Goal: Information Seeking & Learning: Find specific fact

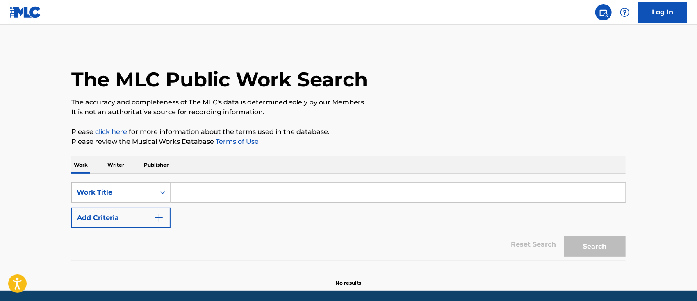
click at [202, 192] on input "Search Form" at bounding box center [398, 193] width 455 height 20
paste input "ME APREMIENTO"
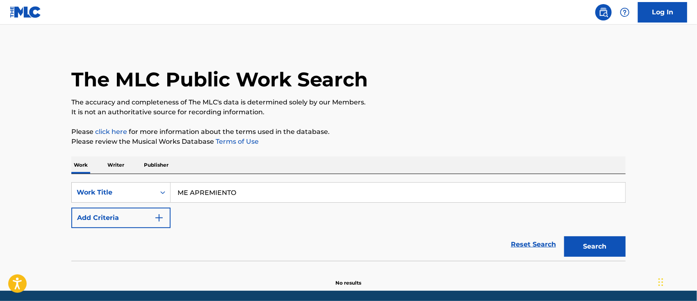
type input "ME APREMIENTO"
click at [162, 217] on img "Search Form" at bounding box center [159, 218] width 10 height 10
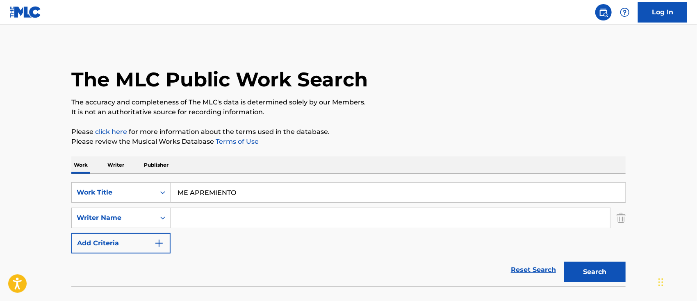
click at [202, 216] on input "Search Form" at bounding box center [391, 218] width 440 height 20
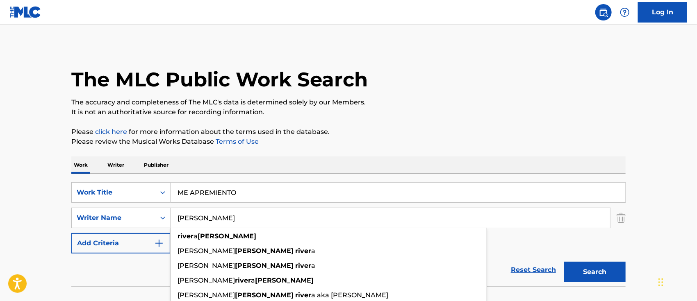
type input "[PERSON_NAME]"
click at [564, 262] on button "Search" at bounding box center [595, 272] width 62 height 21
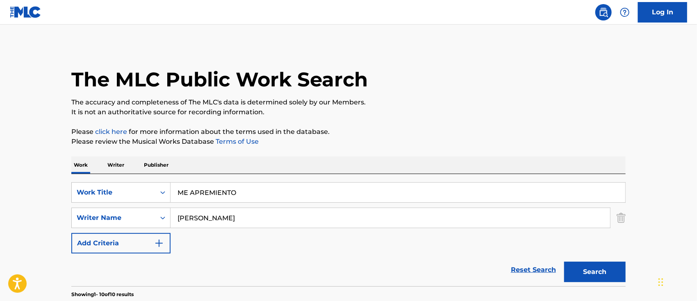
click at [198, 193] on input "ME APREMIENTO" at bounding box center [398, 193] width 455 height 20
drag, startPoint x: 253, startPoint y: 193, endPoint x: 173, endPoint y: 192, distance: 79.2
click at [173, 192] on input "ME APREMIENTO" at bounding box center [398, 193] width 455 height 20
click at [259, 194] on input "ME APREMIENTO" at bounding box center [398, 193] width 455 height 20
drag, startPoint x: 259, startPoint y: 194, endPoint x: 127, endPoint y: 196, distance: 132.0
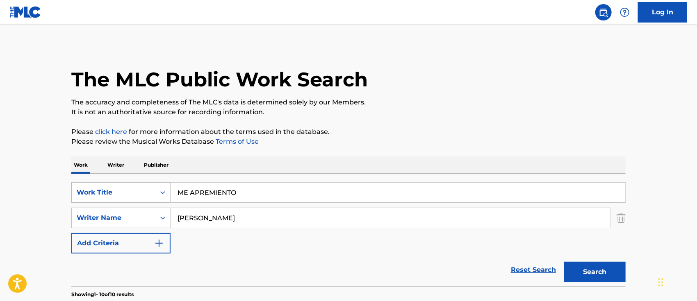
click at [144, 192] on div "SearchWithCriteria781ad7ad-6d3c-4fd3-a614-03eaae417d54 Work Title ME APREMIENTO" at bounding box center [348, 192] width 554 height 21
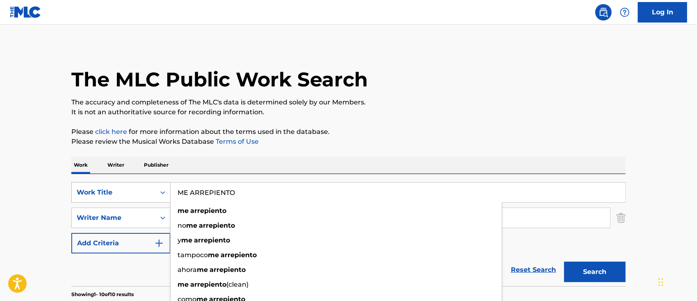
click at [564, 262] on button "Search" at bounding box center [595, 272] width 62 height 21
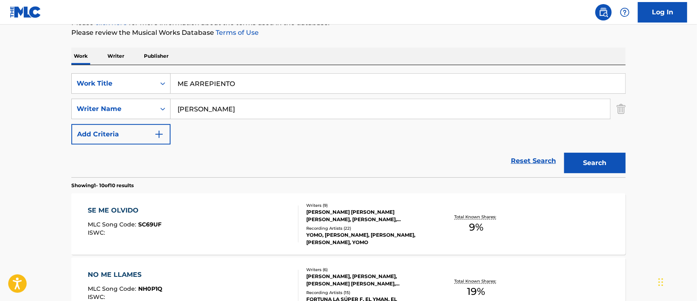
scroll to position [55, 0]
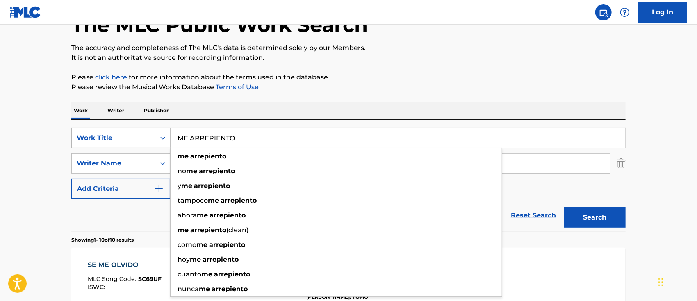
drag, startPoint x: 247, startPoint y: 139, endPoint x: 84, endPoint y: 133, distance: 163.3
click at [88, 133] on div "SearchWithCriteria781ad7ad-6d3c-4fd3-a614-03eaae417d54 Work Title ME ARREPIENTO…" at bounding box center [348, 138] width 554 height 21
paste input "PREPIENTO"
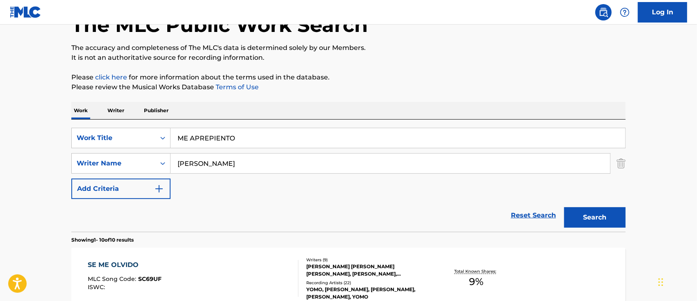
type input "ME APREPIENTO"
click at [604, 213] on button "Search" at bounding box center [595, 217] width 62 height 21
click at [261, 160] on input "[PERSON_NAME]" at bounding box center [391, 164] width 440 height 20
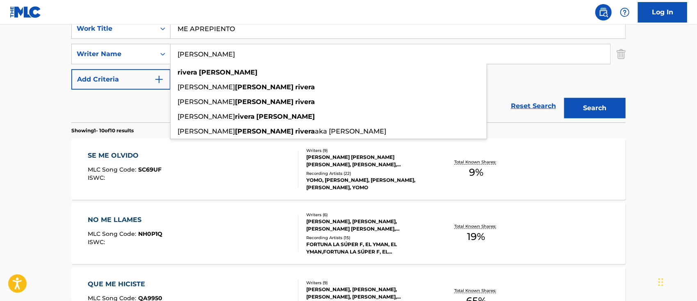
scroll to position [0, 0]
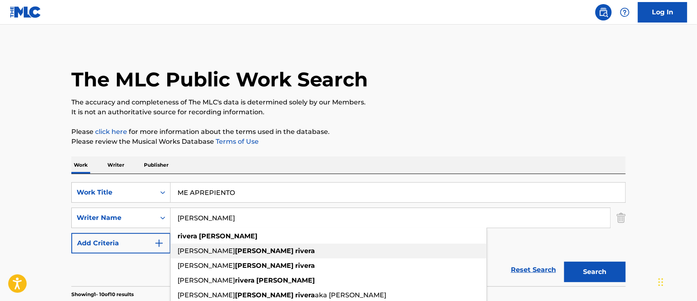
click at [251, 254] on div "[PERSON_NAME]" at bounding box center [329, 251] width 316 height 15
type input "[PERSON_NAME]"
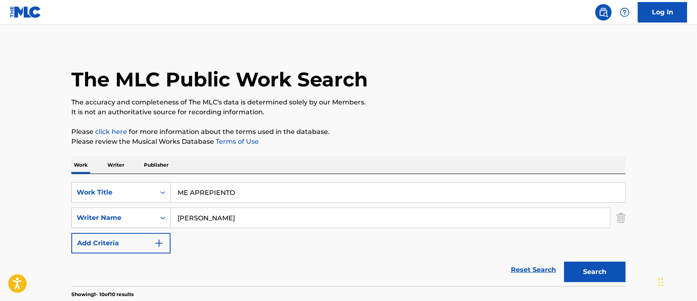
click at [597, 277] on button "Search" at bounding box center [595, 272] width 62 height 21
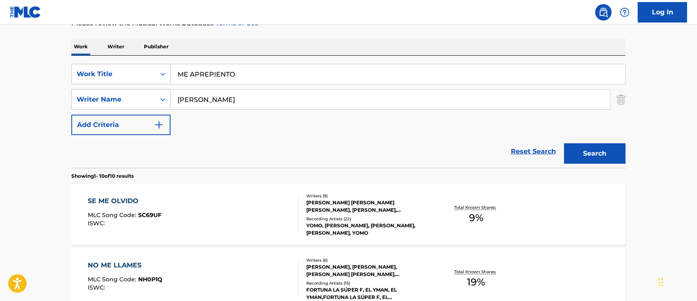
scroll to position [123, 0]
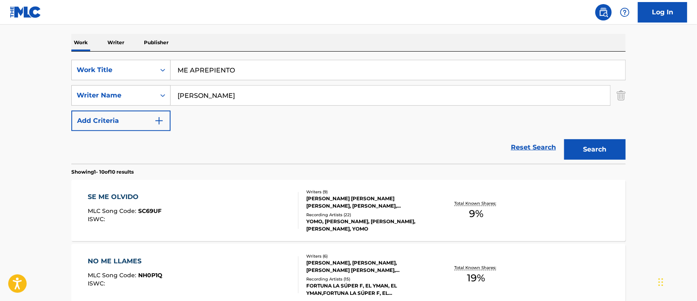
drag, startPoint x: 260, startPoint y: 73, endPoint x: 0, endPoint y: 66, distance: 260.5
paste input "CIRCUITO"
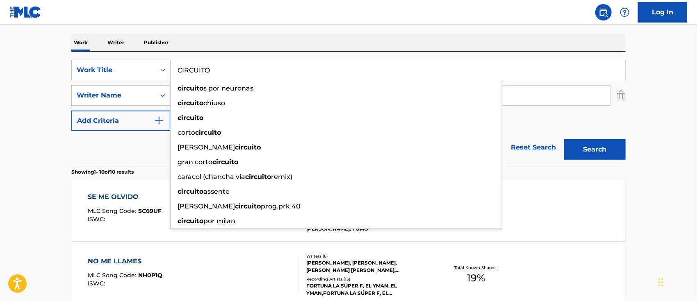
drag, startPoint x: 106, startPoint y: 72, endPoint x: 57, endPoint y: 72, distance: 49.2
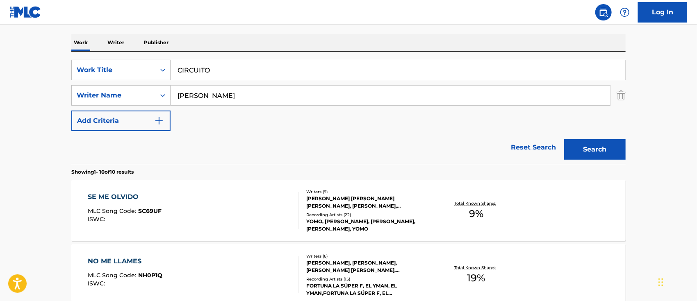
click at [600, 150] on button "Search" at bounding box center [595, 149] width 62 height 21
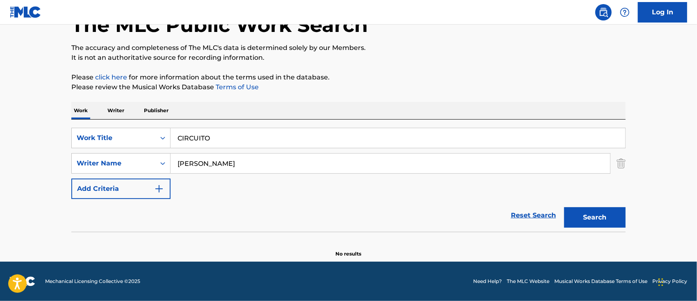
scroll to position [54, 0]
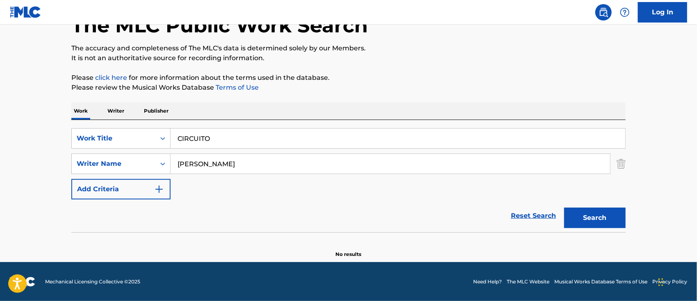
drag, startPoint x: 221, startPoint y: 139, endPoint x: 12, endPoint y: 122, distance: 210.3
click at [36, 125] on main "The MLC Public Work Search The accuracy and completeness of The MLC's data is d…" at bounding box center [348, 116] width 697 height 292
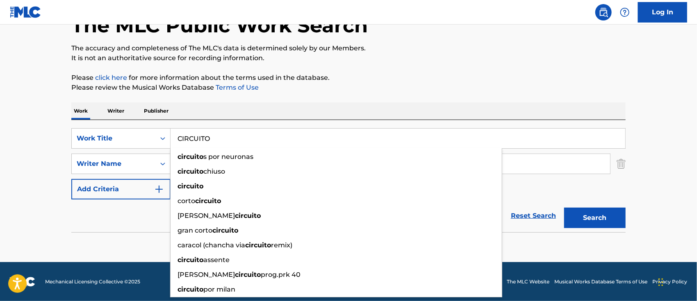
paste input "DANZA KODUR"
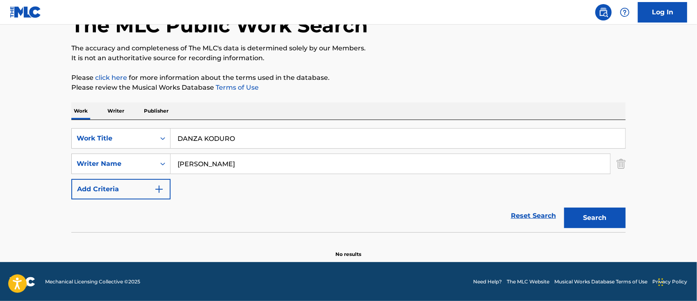
type input "DANZA KODURO"
click at [588, 218] on button "Search" at bounding box center [595, 218] width 62 height 21
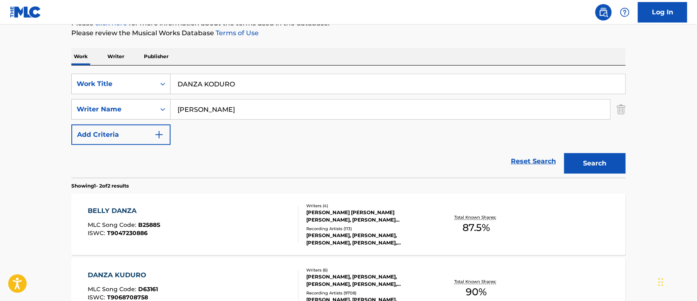
scroll to position [164, 0]
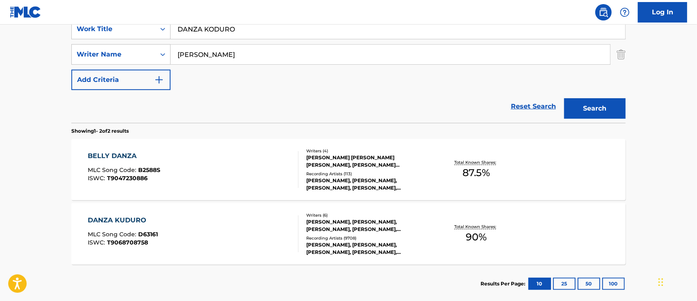
click at [225, 235] on div "DANZA KUDURO MLC Song Code : D63161 ISWC : T9068708758" at bounding box center [193, 234] width 211 height 37
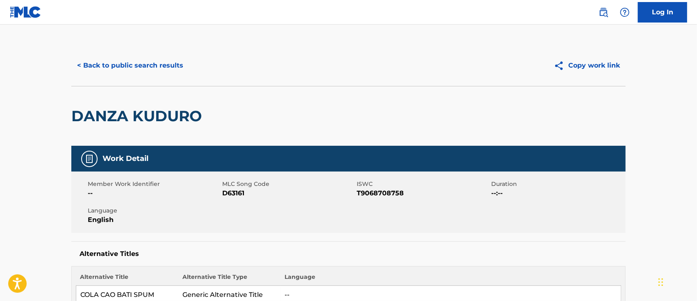
drag, startPoint x: 604, startPoint y: 15, endPoint x: 602, endPoint y: 21, distance: 6.5
click at [604, 15] on img at bounding box center [604, 12] width 10 height 10
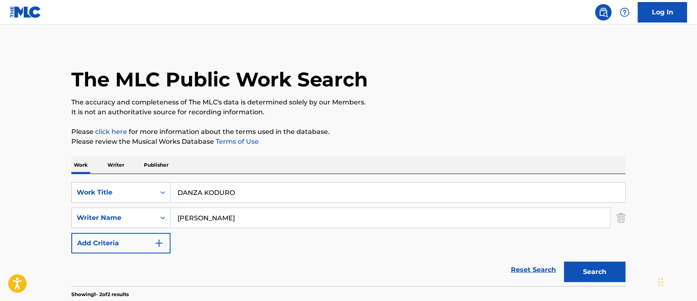
drag, startPoint x: 252, startPoint y: 194, endPoint x: 32, endPoint y: 180, distance: 220.2
click at [116, 190] on div "SearchWithCriteria781ad7ad-6d3c-4fd3-a614-03eaae417d54 Work Title DANZA KODURO" at bounding box center [348, 192] width 554 height 21
paste input "OBLA RODILLA"
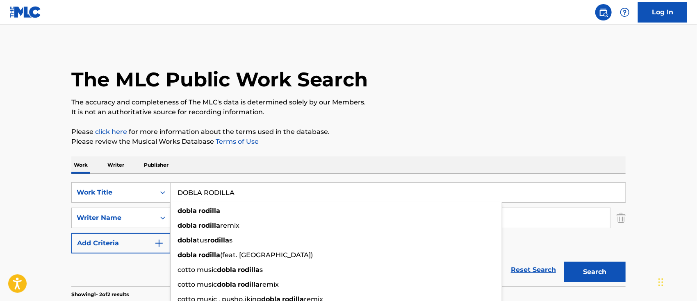
type input "DOBLA RODILLA"
click at [574, 277] on button "Search" at bounding box center [595, 272] width 62 height 21
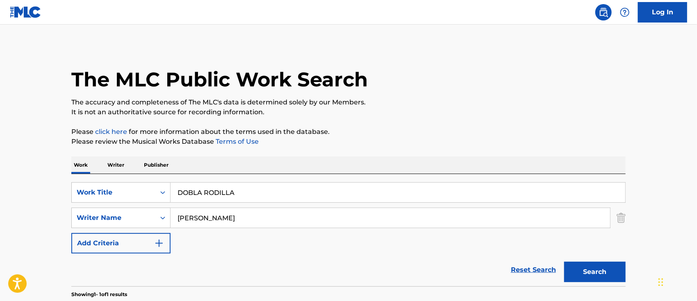
scroll to position [109, 0]
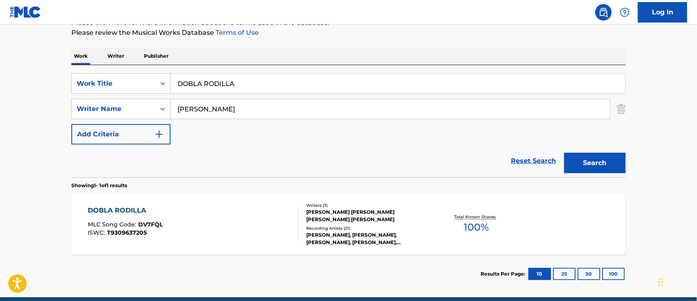
click at [259, 225] on div "DOBLA RODILLA MLC Song Code : DV7FQL ISWC : T9309637205" at bounding box center [193, 224] width 211 height 37
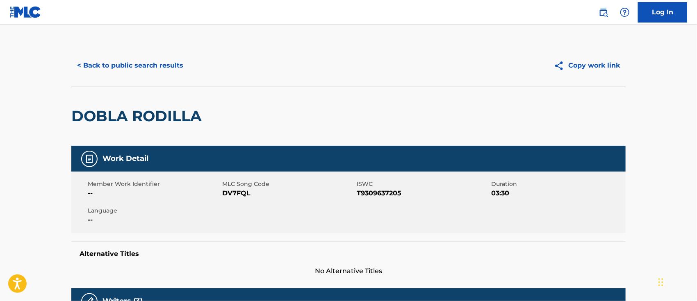
click at [606, 16] on img at bounding box center [604, 12] width 10 height 10
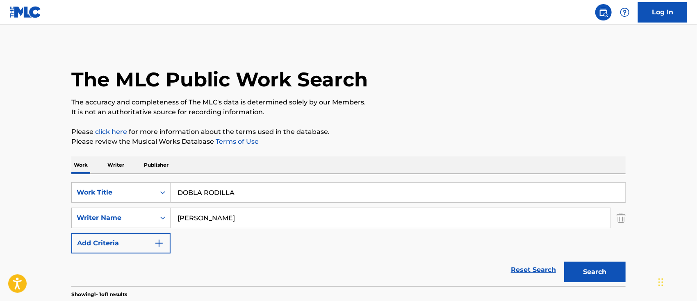
click at [272, 217] on input "[PERSON_NAME]" at bounding box center [391, 218] width 440 height 20
drag, startPoint x: 268, startPoint y: 192, endPoint x: 112, endPoint y: 185, distance: 156.8
click at [151, 187] on div "SearchWithCriteria781ad7ad-6d3c-4fd3-a614-03eaae417d54 Work Title DOBLA RODILLA" at bounding box center [348, 192] width 554 height 21
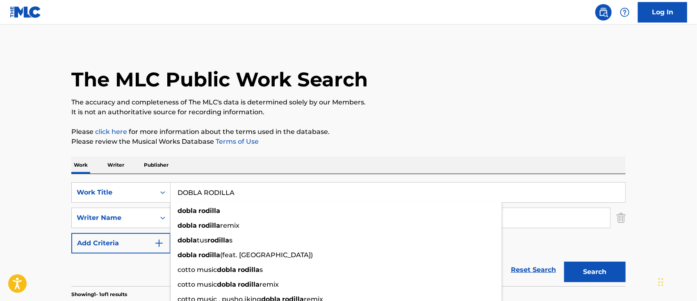
paste input "MI NENA REMIX"
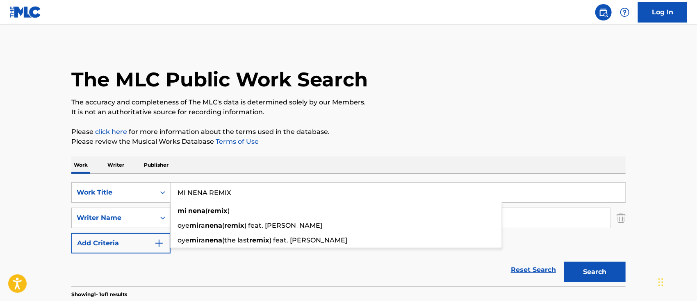
click at [561, 134] on p "Please click here for more information about the terms used in the database." at bounding box center [348, 132] width 554 height 10
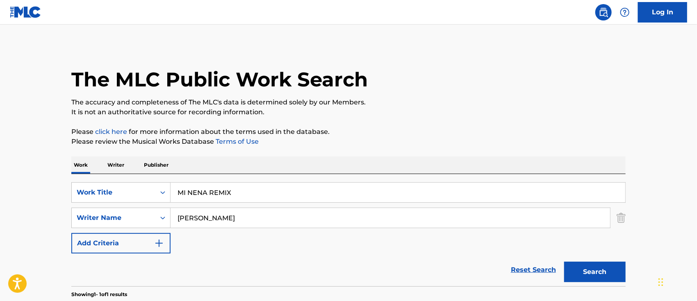
click at [577, 271] on button "Search" at bounding box center [595, 272] width 62 height 21
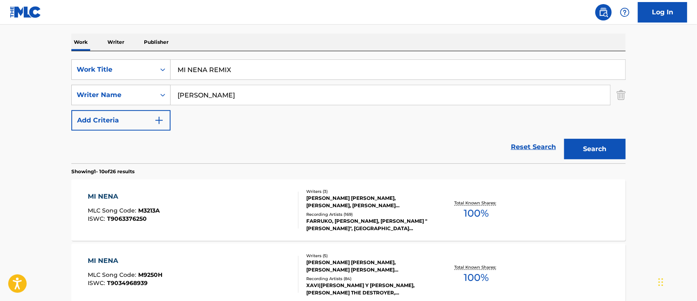
scroll to position [127, 0]
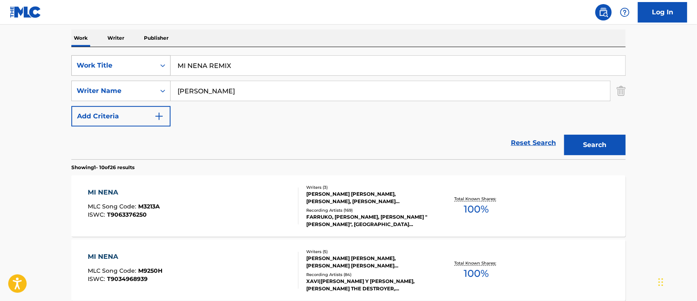
drag, startPoint x: 240, startPoint y: 68, endPoint x: 101, endPoint y: 67, distance: 139.4
click at [136, 67] on div "SearchWithCriteria781ad7ad-6d3c-4fd3-a614-03eaae417d54 Work Title MI NENA REMIX" at bounding box center [348, 65] width 554 height 21
paste input "NADA CAMBIARA"
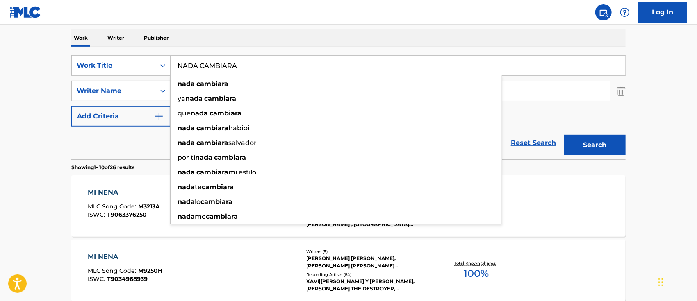
type input "NADA CAMBIARA"
click at [610, 141] on button "Search" at bounding box center [595, 145] width 62 height 21
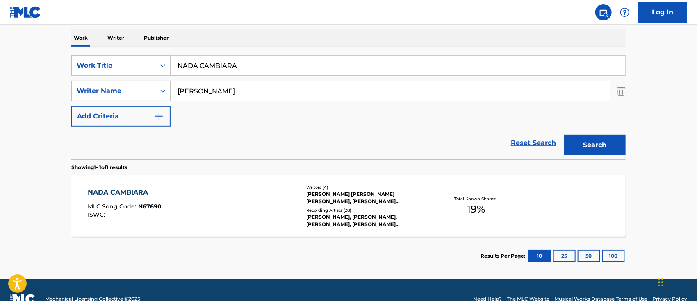
click at [217, 224] on div "NADA CAMBIARA MLC Song Code : N67690 ISWC :" at bounding box center [193, 206] width 211 height 37
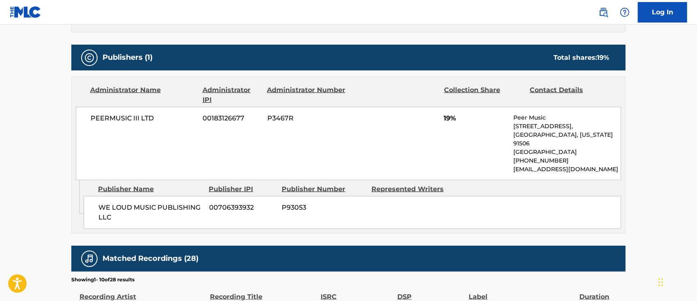
scroll to position [186, 0]
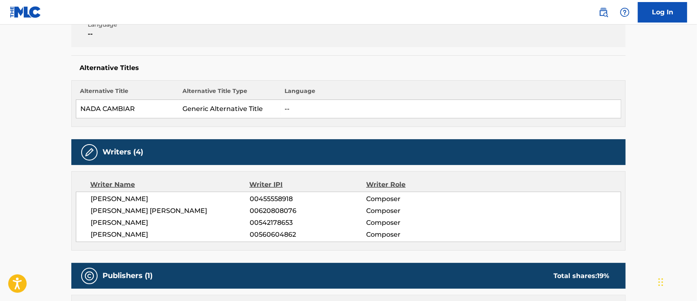
drag, startPoint x: 607, startPoint y: 10, endPoint x: 598, endPoint y: 18, distance: 12.2
click at [606, 10] on img at bounding box center [604, 12] width 10 height 10
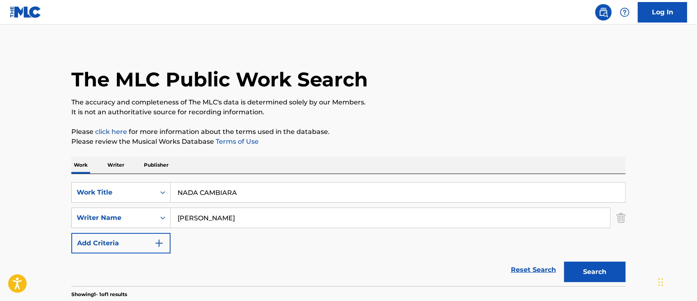
drag, startPoint x: 236, startPoint y: 192, endPoint x: 0, endPoint y: 190, distance: 236.2
click at [38, 190] on main "The MLC Public Work Search The accuracy and completeness of The MLC's data is d…" at bounding box center [348, 216] width 697 height 382
paste input "PASION WHINE"
click at [601, 274] on button "Search" at bounding box center [595, 272] width 62 height 21
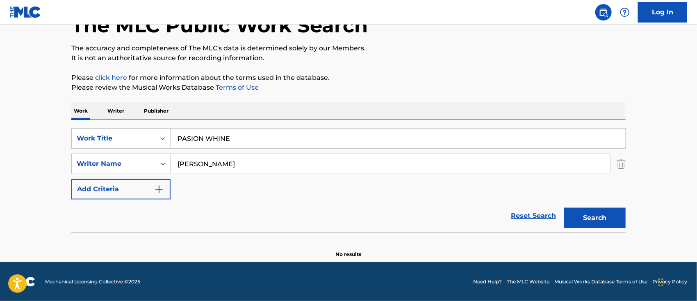
click at [186, 138] on input "PASION WHINE" at bounding box center [398, 139] width 455 height 20
click at [584, 214] on button "Search" at bounding box center [595, 218] width 62 height 21
click at [191, 139] on input "PASSION WHINE" at bounding box center [398, 139] width 455 height 20
click at [586, 223] on button "Search" at bounding box center [595, 218] width 62 height 21
click at [127, 139] on div "SearchWithCriteria781ad7ad-6d3c-4fd3-a614-03eaae417d54 Work Title PASION WHINE" at bounding box center [348, 138] width 554 height 21
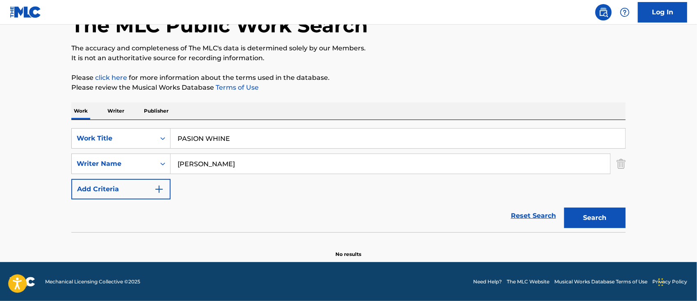
paste input "RINCESO"
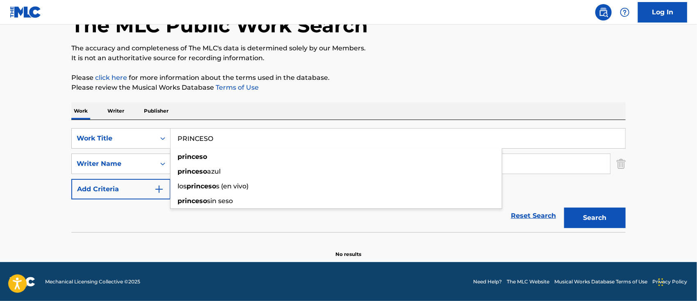
click at [586, 211] on button "Search" at bounding box center [595, 218] width 62 height 21
drag, startPoint x: 229, startPoint y: 140, endPoint x: 103, endPoint y: 136, distance: 126.0
click at [116, 135] on div "SearchWithCriteria781ad7ad-6d3c-4fd3-a614-03eaae417d54 Work Title PRINCESO" at bounding box center [348, 138] width 554 height 21
paste input "SOY TU MANDER"
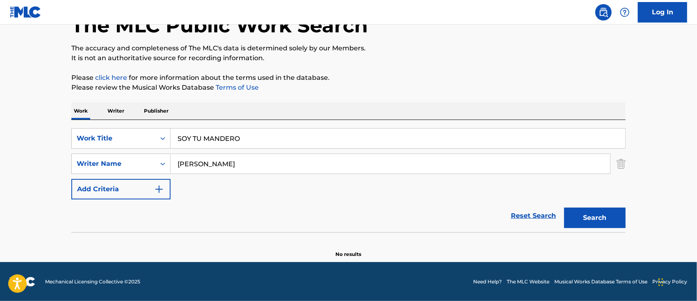
click at [606, 214] on button "Search" at bounding box center [595, 218] width 62 height 21
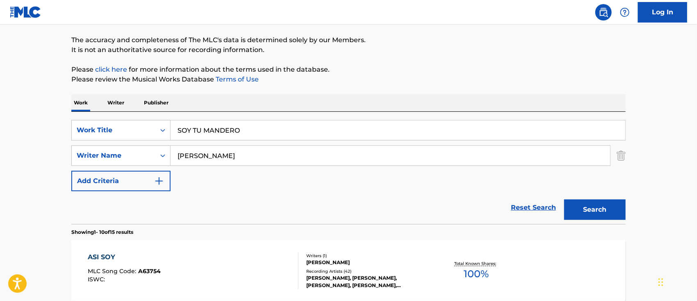
scroll to position [0, 0]
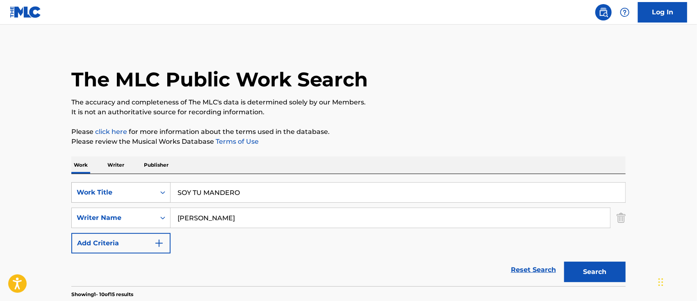
drag, startPoint x: 256, startPoint y: 194, endPoint x: 157, endPoint y: 190, distance: 98.5
click at [172, 190] on input "SOY TU MANDERO" at bounding box center [398, 193] width 455 height 20
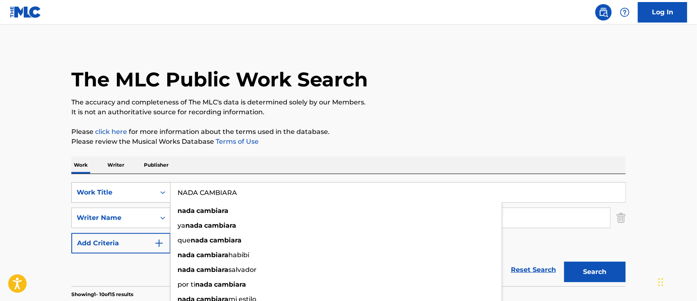
type input "NADA CAMBIARA"
click at [564, 262] on button "Search" at bounding box center [595, 272] width 62 height 21
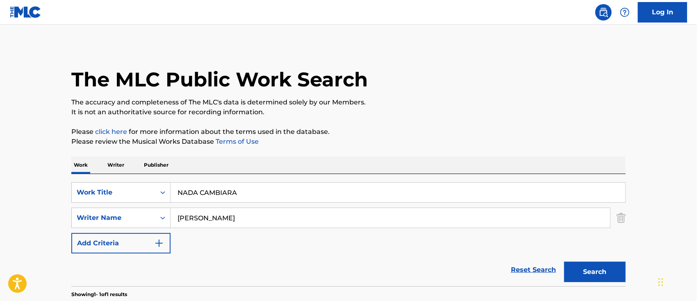
scroll to position [109, 0]
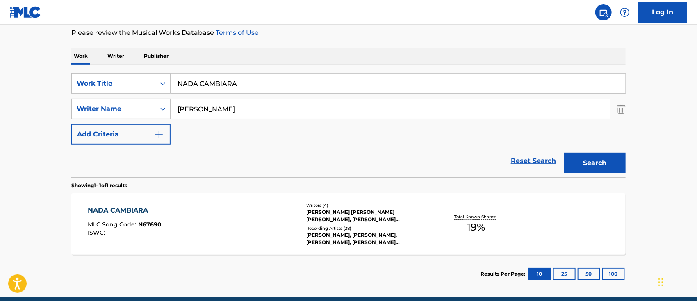
click at [239, 209] on div "NADA CAMBIARA MLC Song Code : N67690 ISWC :" at bounding box center [193, 224] width 211 height 37
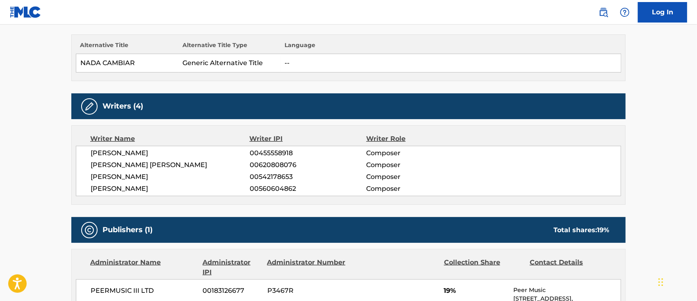
scroll to position [123, 0]
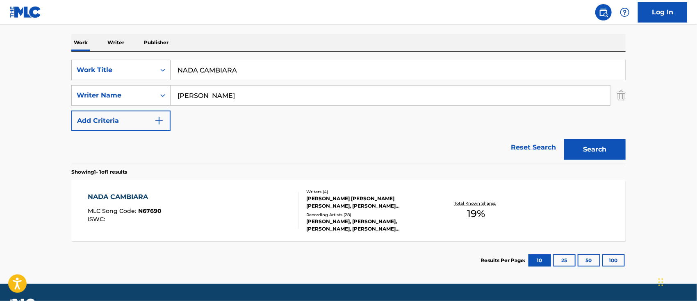
drag, startPoint x: 247, startPoint y: 72, endPoint x: 121, endPoint y: 77, distance: 126.0
click at [123, 77] on div "SearchWithCriteria781ad7ad-6d3c-4fd3-a614-03eaae417d54 Work Title NADA CAMBIARA" at bounding box center [348, 70] width 554 height 21
click at [564, 139] on button "Search" at bounding box center [595, 149] width 62 height 21
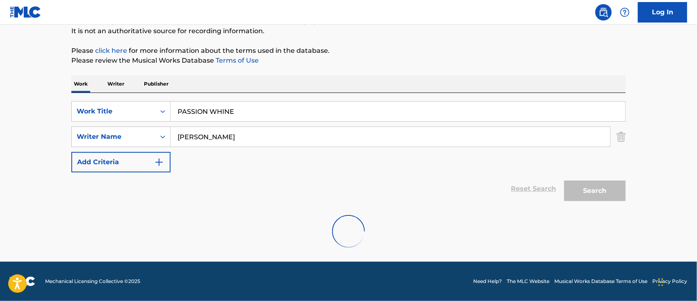
scroll to position [54, 0]
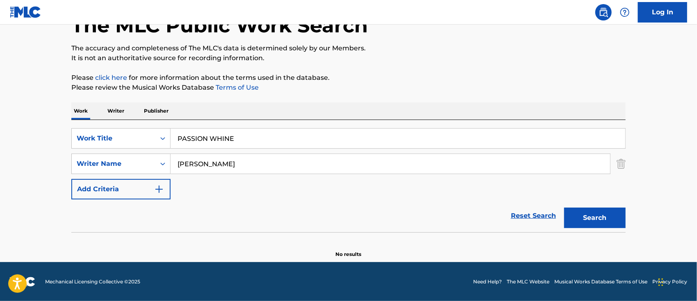
drag, startPoint x: 240, startPoint y: 142, endPoint x: 108, endPoint y: 153, distance: 132.5
click at [112, 152] on div "SearchWithCriteria781ad7ad-6d3c-4fd3-a614-03eaae417d54 Work Title PASSION WHINE…" at bounding box center [348, 163] width 554 height 71
paste input "Search Form"
click at [187, 139] on input "PASION WHINE" at bounding box center [398, 139] width 455 height 20
type input "PASSION WHINE"
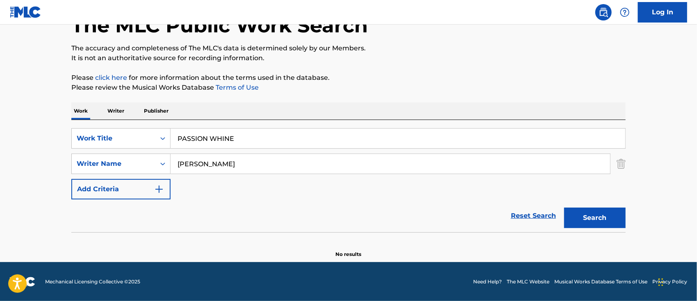
click at [564, 208] on button "Search" at bounding box center [595, 218] width 62 height 21
click at [239, 195] on div "SearchWithCriteria781ad7ad-6d3c-4fd3-a614-03eaae417d54 Work Title PASSION WHINE…" at bounding box center [348, 163] width 554 height 71
